Goal: Book appointment/travel/reservation

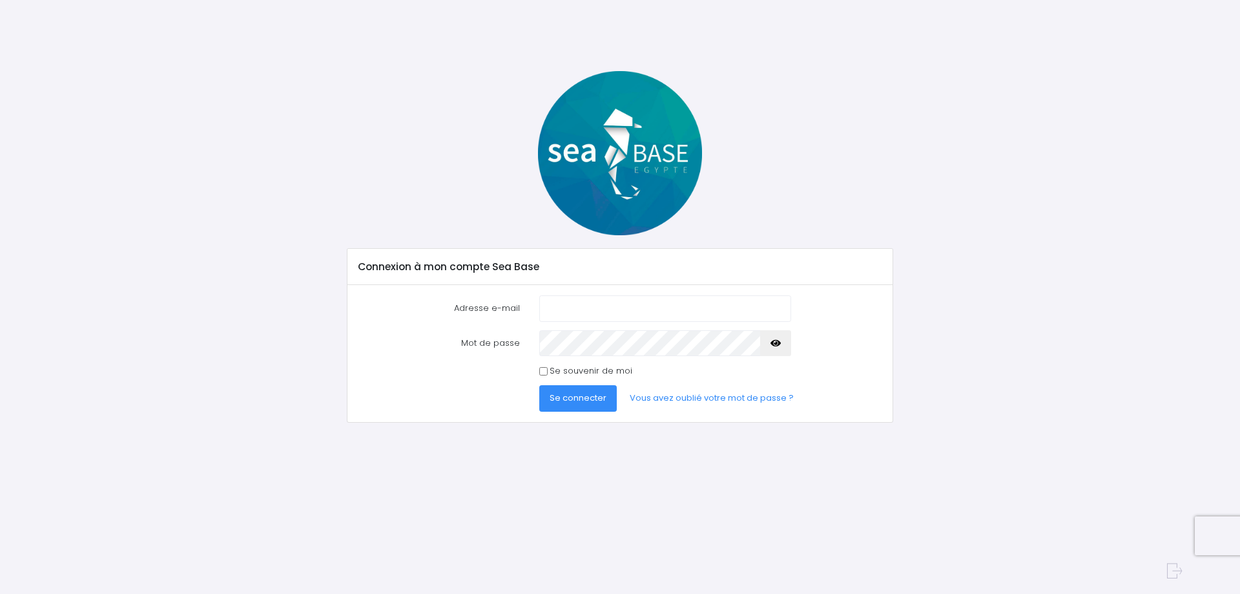
type input "[EMAIL_ADDRESS][DOMAIN_NAME]"
click at [777, 343] on icon "button" at bounding box center [776, 343] width 10 height 0
click at [544, 368] on input "Se souvenir de moi" at bounding box center [543, 371] width 8 height 8
checkbox input "true"
click at [561, 399] on span "Se connecter" at bounding box center [578, 397] width 57 height 12
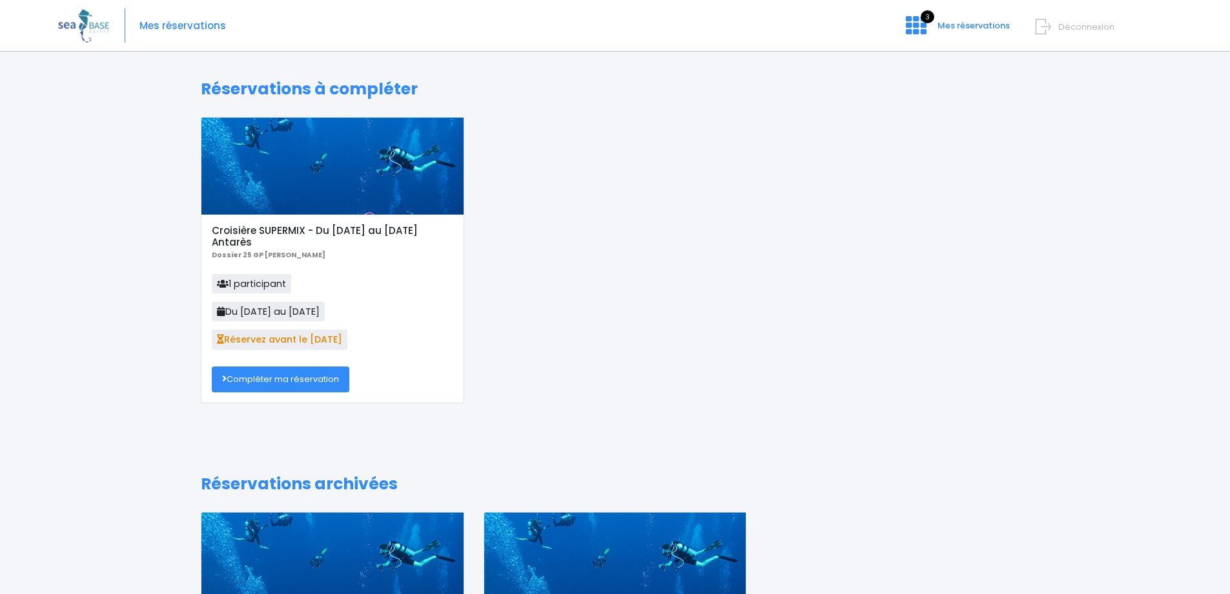
click at [293, 378] on link "Compléter ma réservation" at bounding box center [281, 379] width 138 height 26
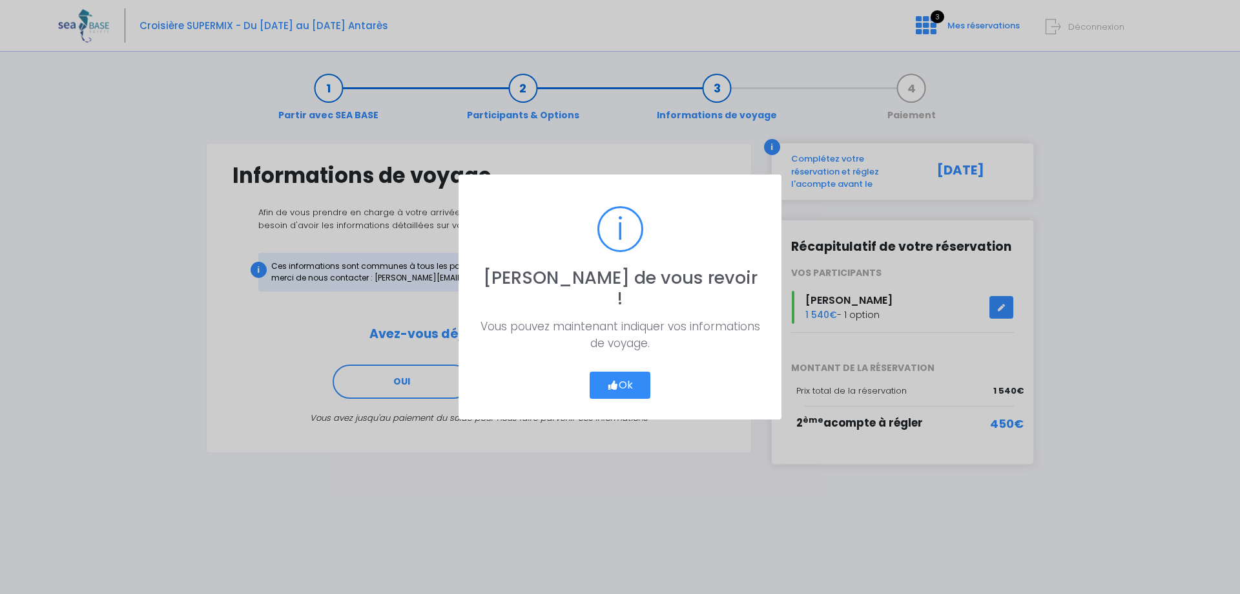
click at [626, 379] on button "Ok" at bounding box center [620, 384] width 61 height 27
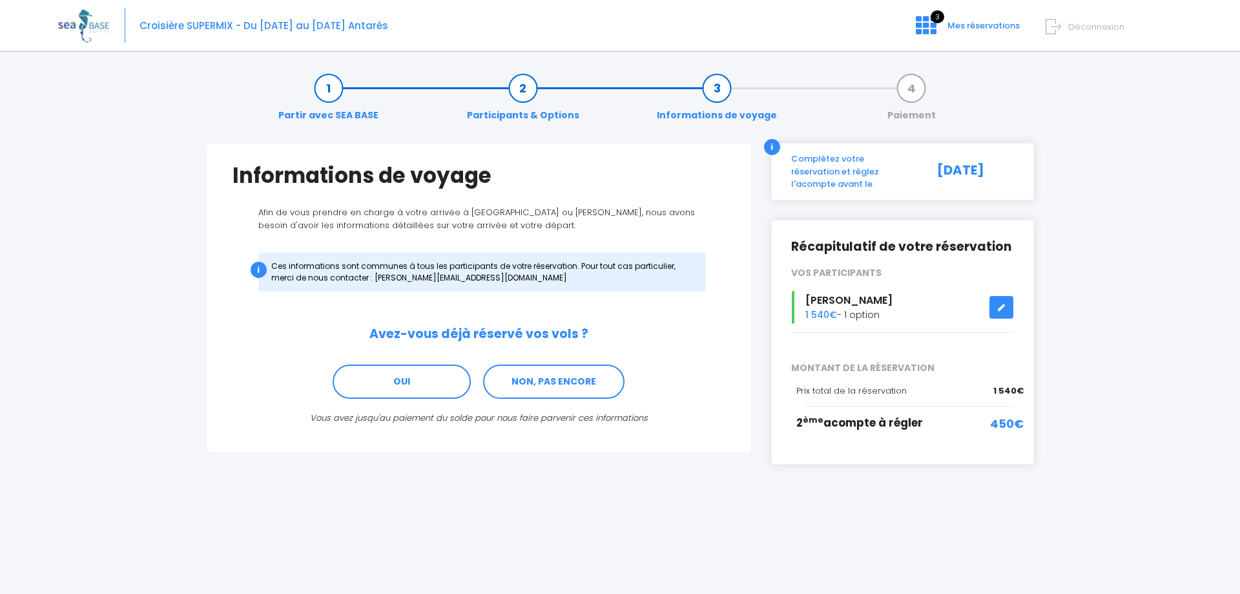
click at [525, 87] on link "Participants & Options" at bounding box center [523, 101] width 125 height 41
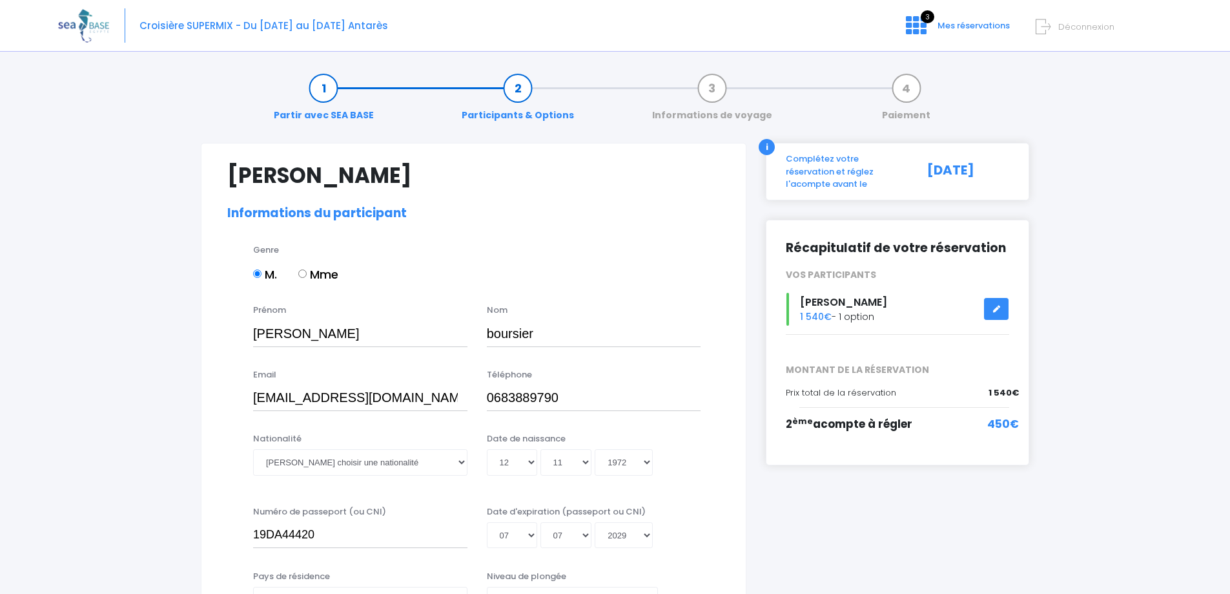
select select "N4"
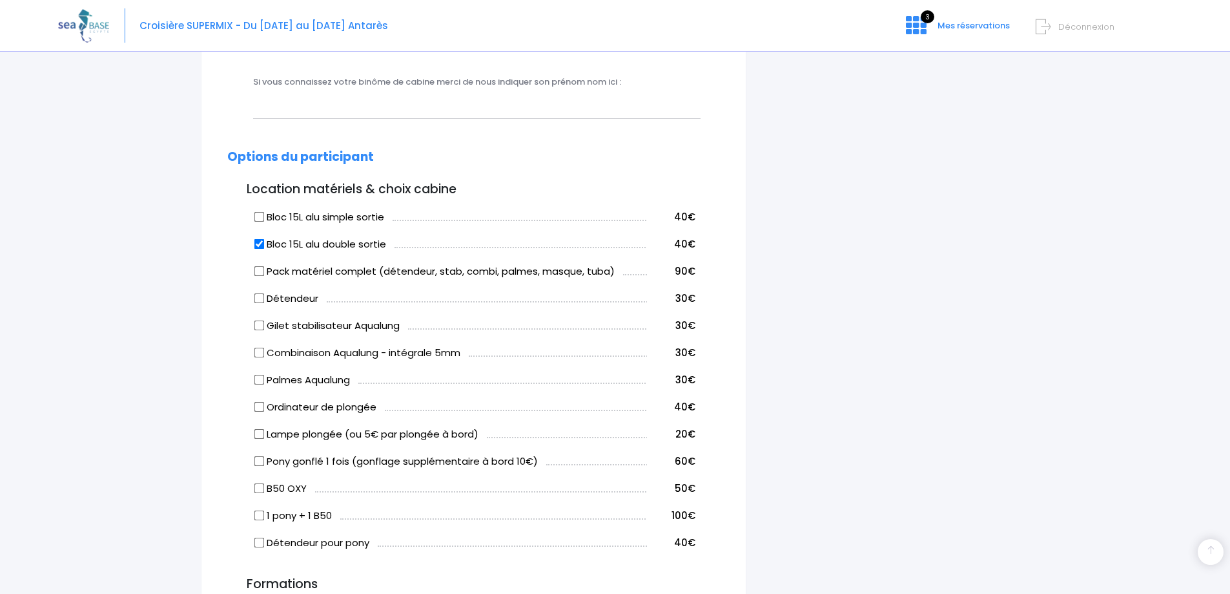
scroll to position [581, 0]
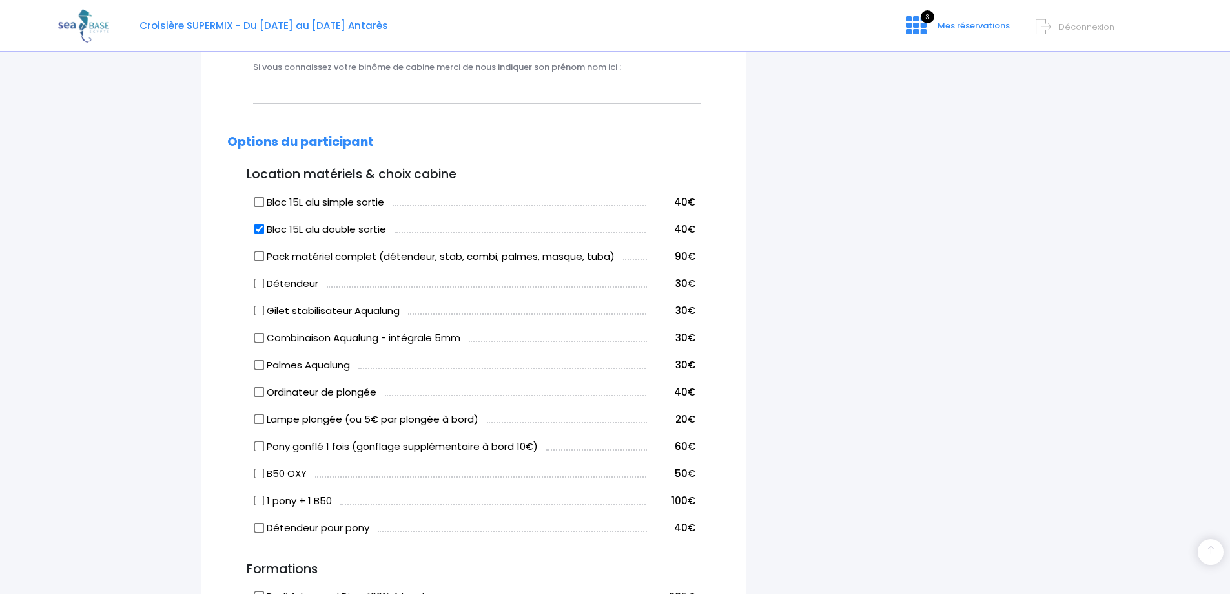
click at [262, 445] on input "Pony gonflé 1 fois (gonflage supplémentaire à bord 10€)" at bounding box center [259, 445] width 10 height 10
checkbox input "true"
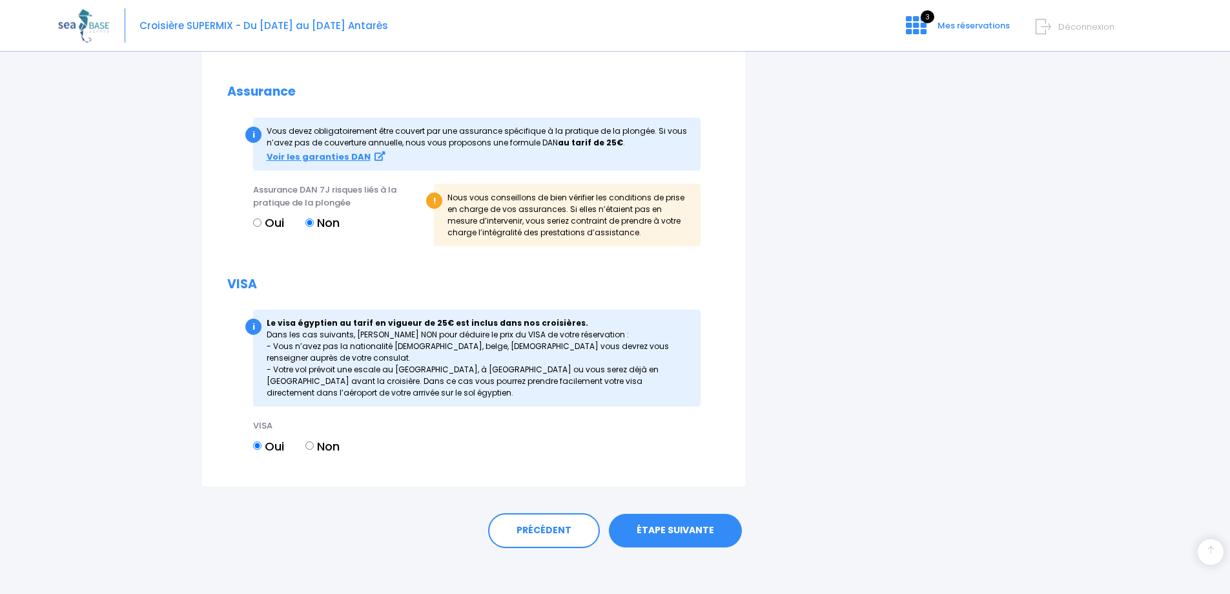
scroll to position [1354, 0]
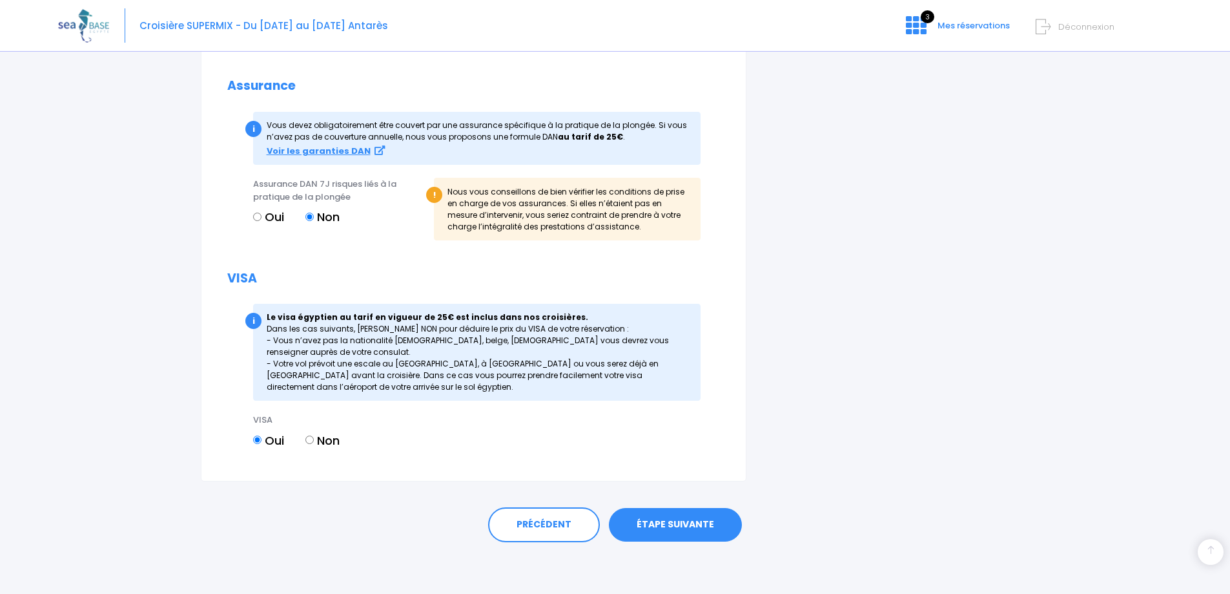
click at [682, 529] on link "ÉTAPE SUIVANTE" at bounding box center [675, 525] width 133 height 34
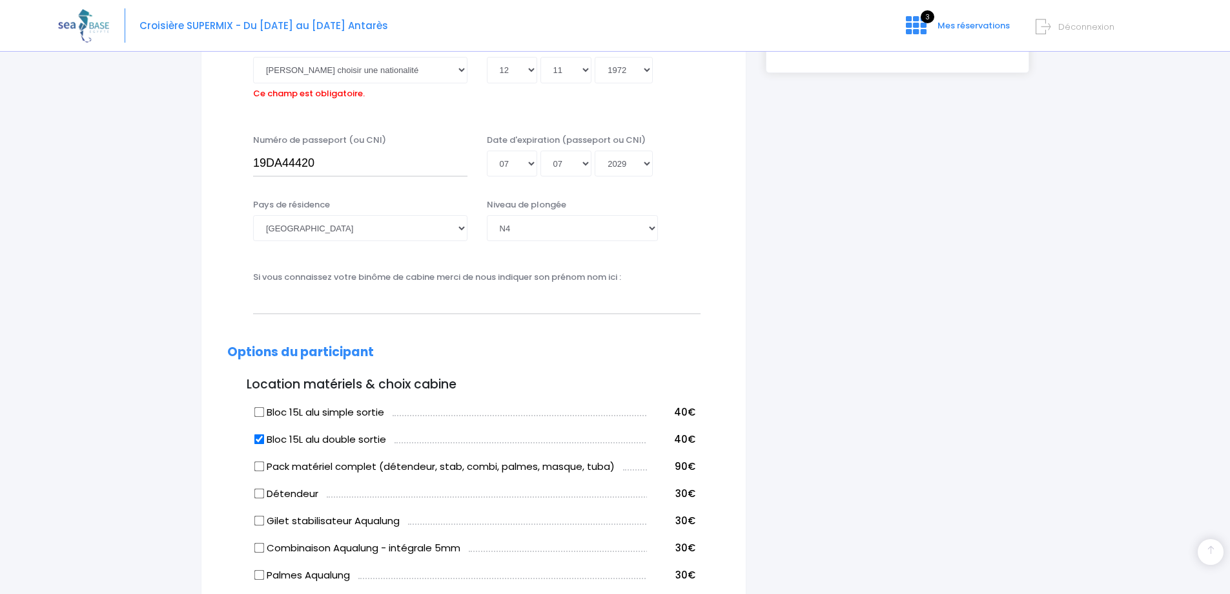
scroll to position [320, 0]
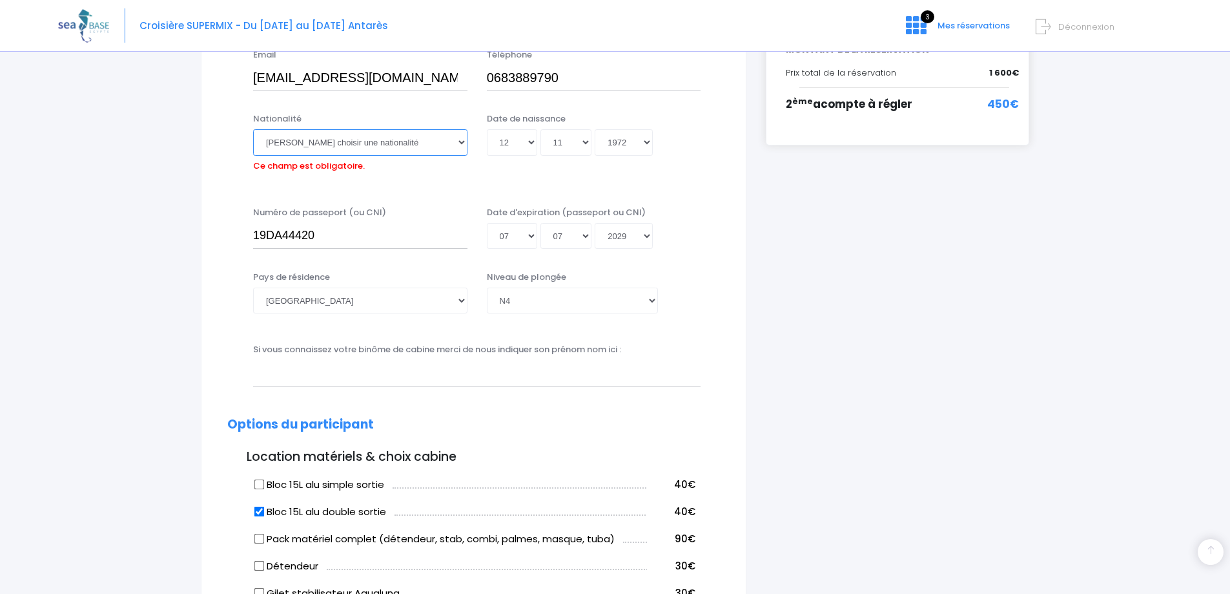
click at [282, 145] on select "Veuillez choisir une nationalité Afghane Albanaise Algerienne Allemande America…" at bounding box center [360, 142] width 214 height 26
select select "Française"
click at [253, 129] on select "Veuillez choisir une nationalité Afghane Albanaise Algerienne Allemande America…" at bounding box center [360, 142] width 214 height 26
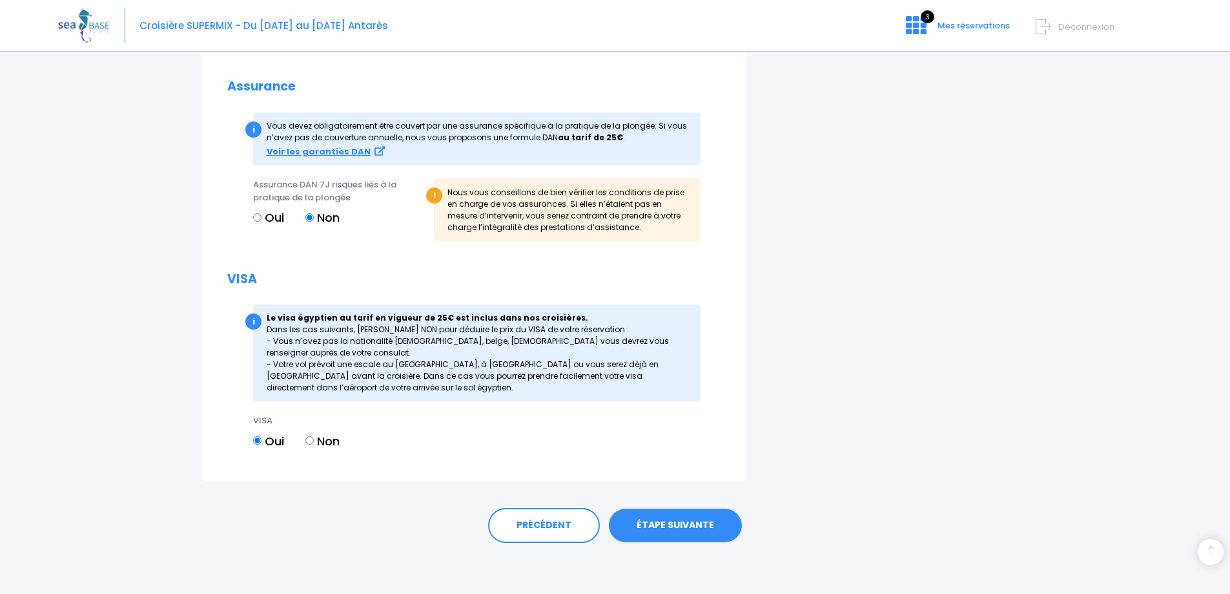
scroll to position [1354, 0]
click at [692, 517] on link "ÉTAPE SUIVANTE" at bounding box center [675, 525] width 133 height 34
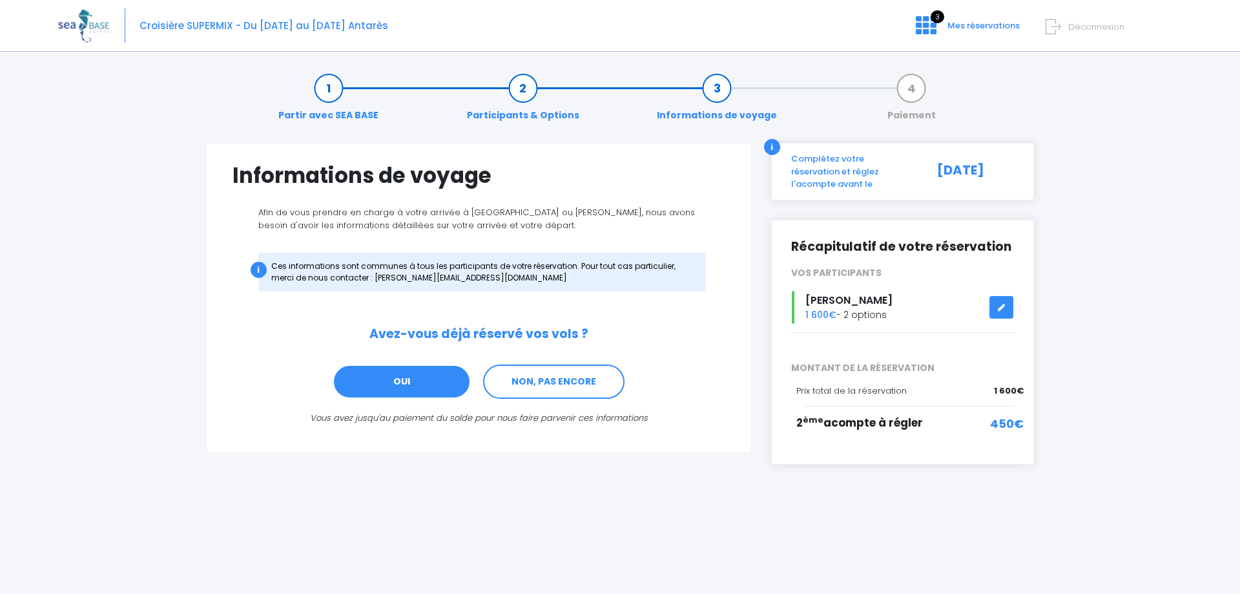
click at [406, 384] on link "OUI" at bounding box center [402, 381] width 138 height 35
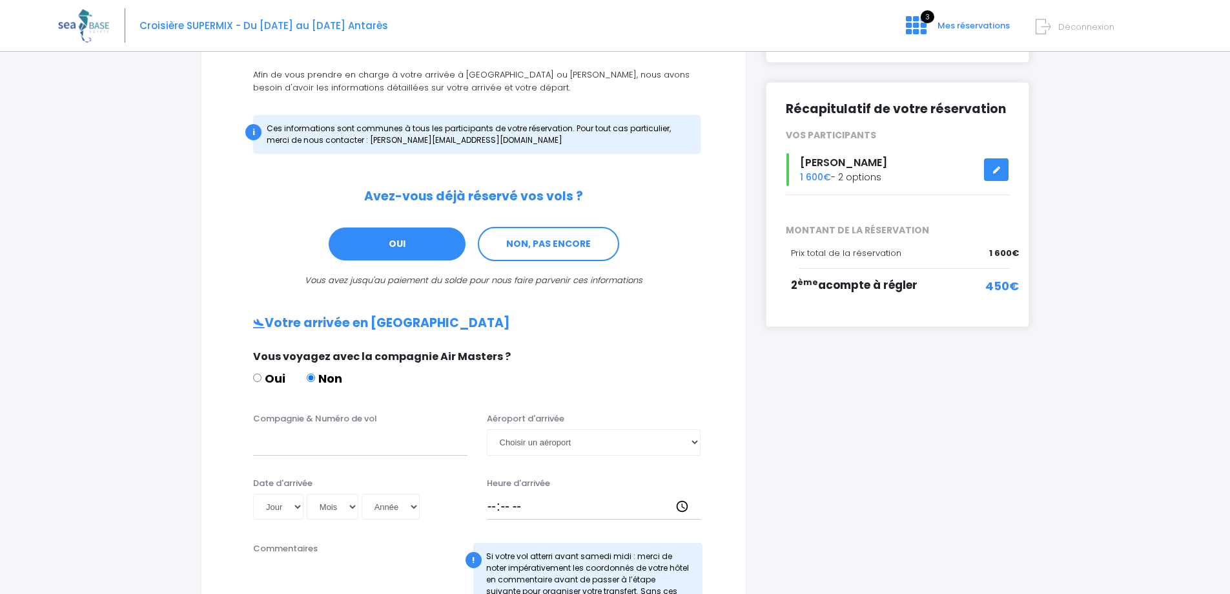
scroll to position [130, 0]
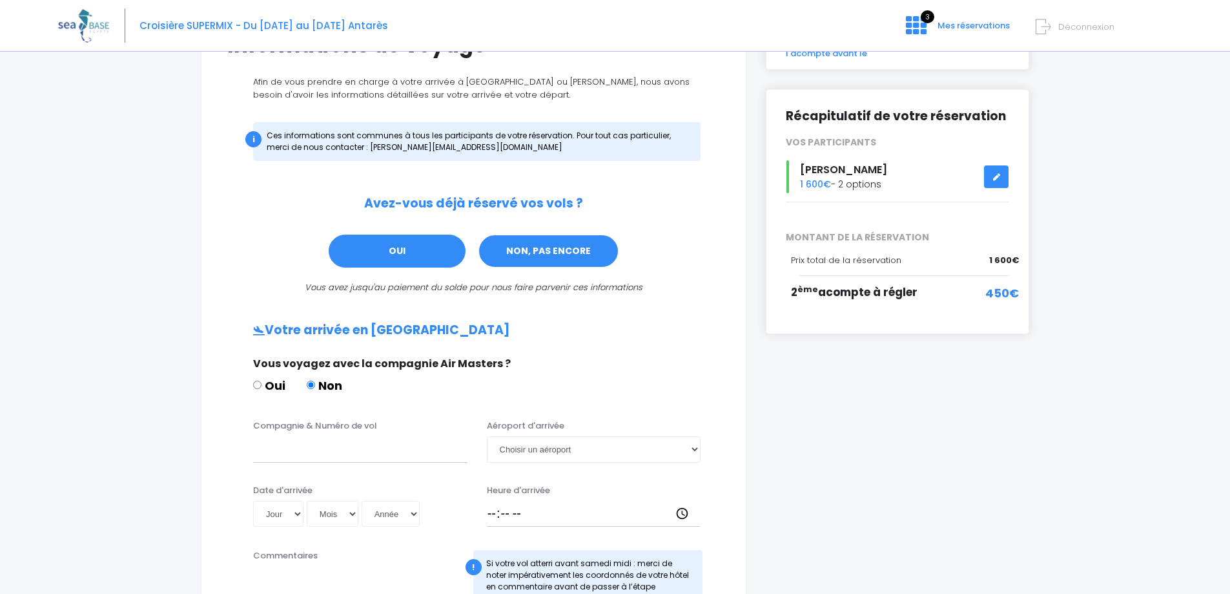
click at [529, 255] on link "NON, PAS ENCORE" at bounding box center [548, 251] width 141 height 35
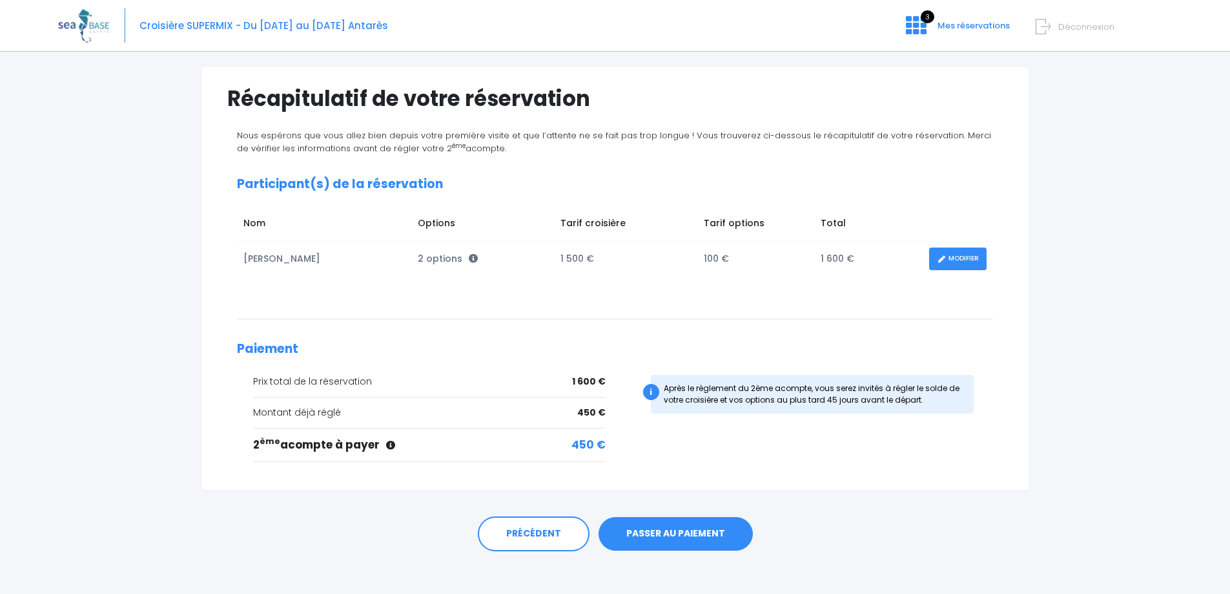
scroll to position [86, 0]
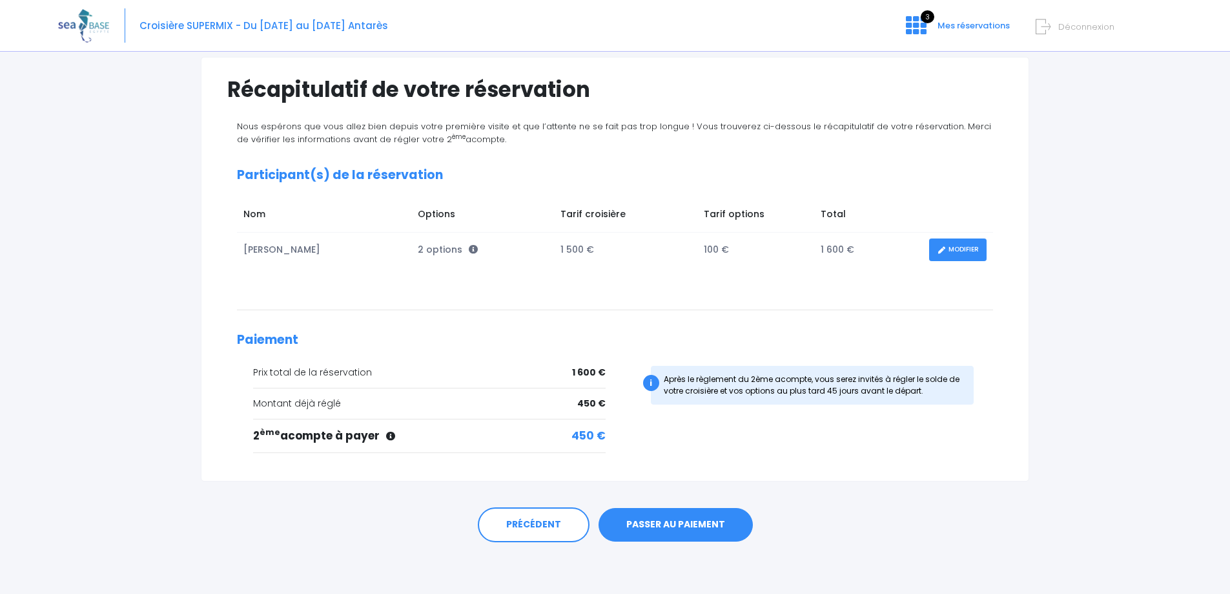
click at [648, 527] on link "PASSER AU PAIEMENT" at bounding box center [676, 525] width 154 height 34
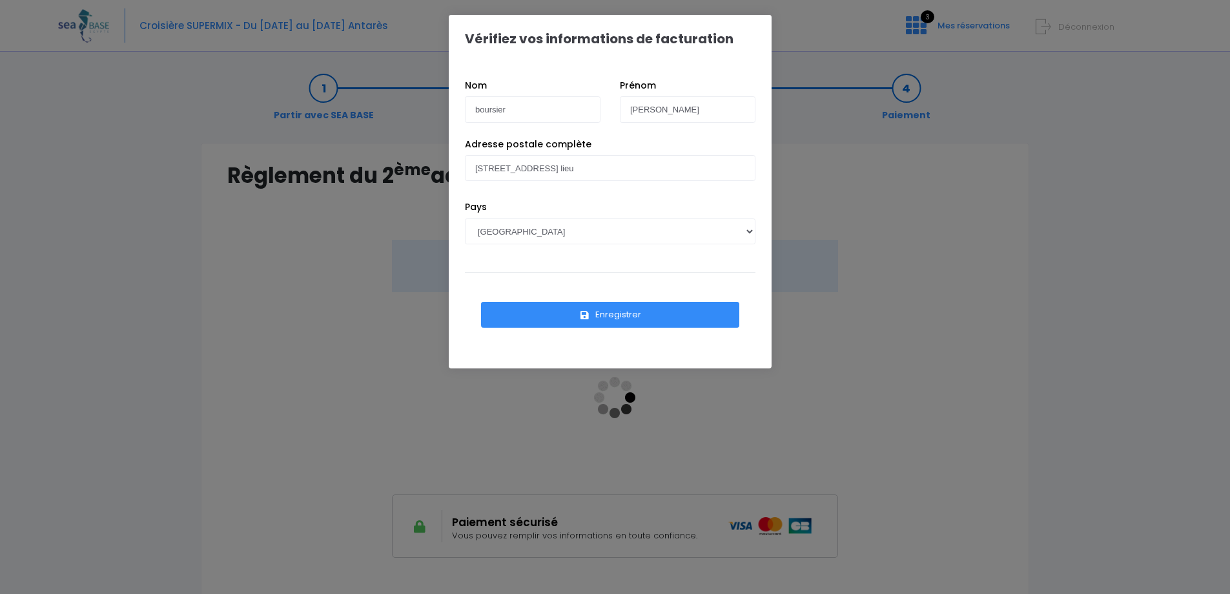
click at [612, 314] on button "Enregistrer" at bounding box center [610, 315] width 258 height 26
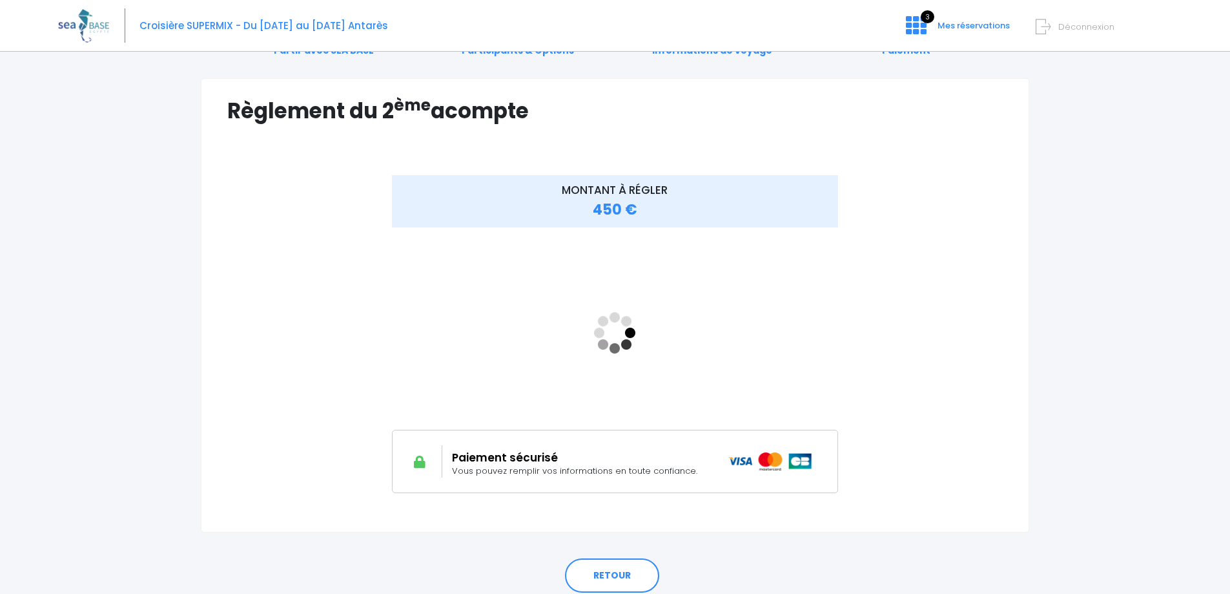
scroll to position [115, 0]
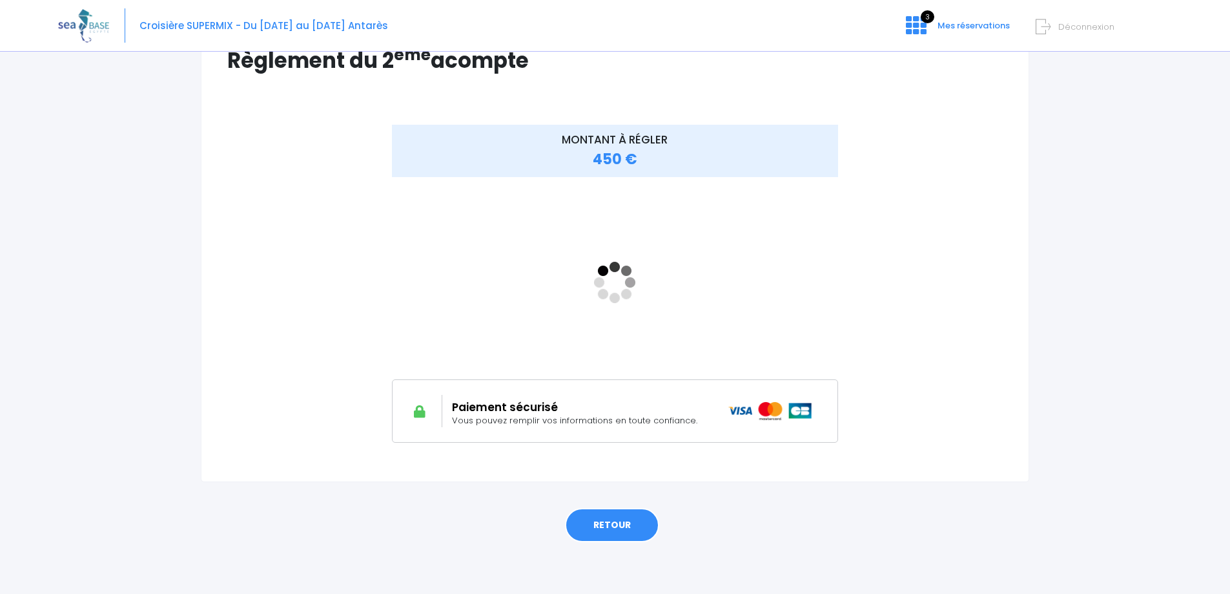
click at [590, 535] on link "RETOUR" at bounding box center [612, 525] width 94 height 35
